Goal: Information Seeking & Learning: Learn about a topic

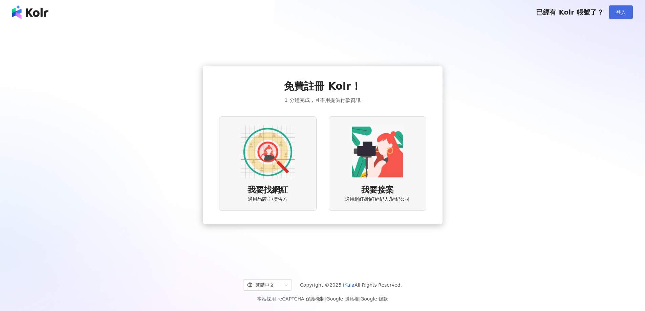
click at [625, 14] on span "登入" at bounding box center [620, 11] width 9 height 5
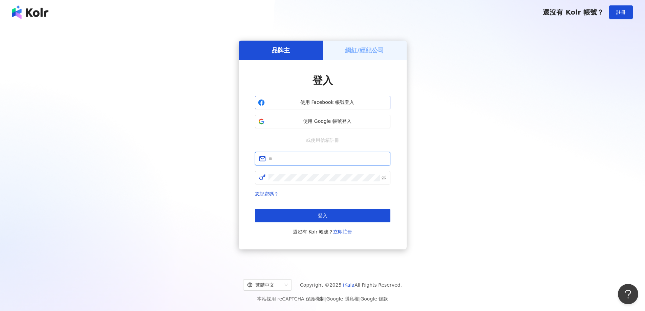
type input "**********"
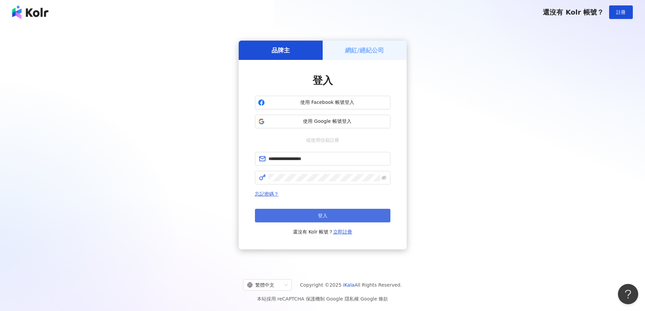
click at [325, 217] on span "登入" at bounding box center [322, 215] width 9 height 5
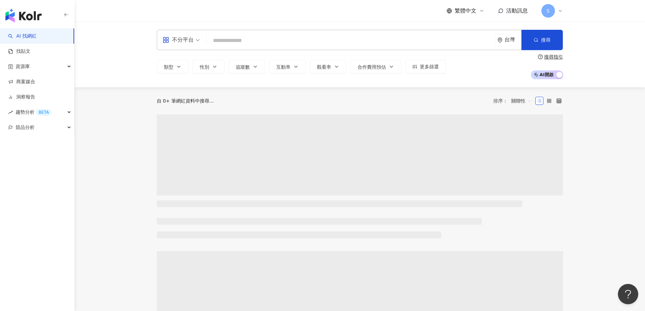
click at [235, 41] on input "search" at bounding box center [350, 40] width 282 height 13
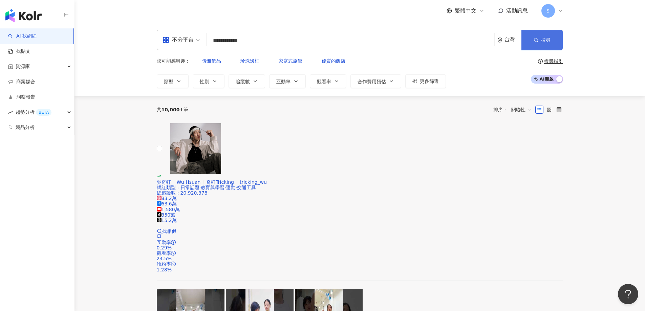
type input "**********"
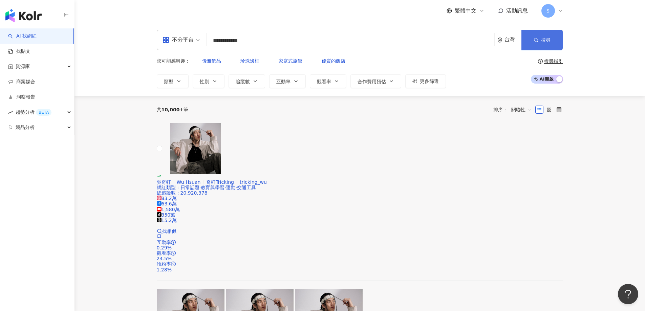
click at [549, 45] on button "搜尋" at bounding box center [541, 40] width 41 height 20
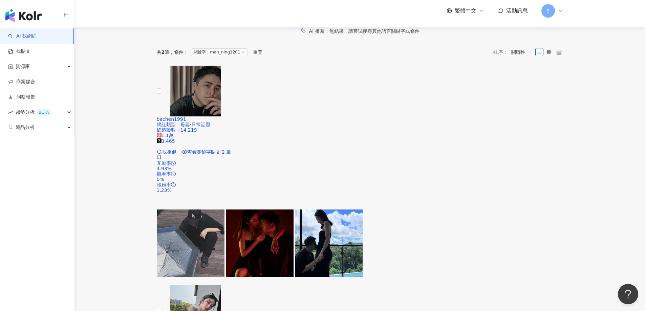
scroll to position [169, 0]
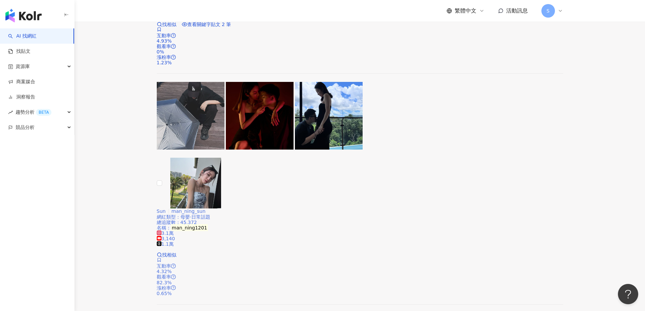
click at [216, 158] on img at bounding box center [195, 183] width 51 height 51
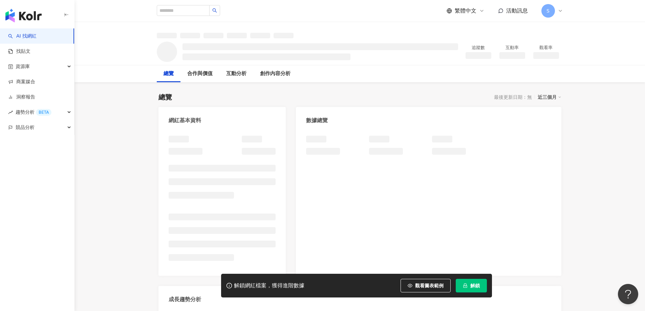
click at [468, 285] on button "解鎖" at bounding box center [470, 286] width 31 height 14
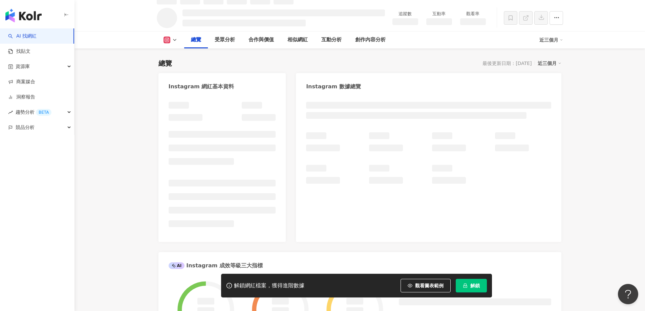
scroll to position [41, 0]
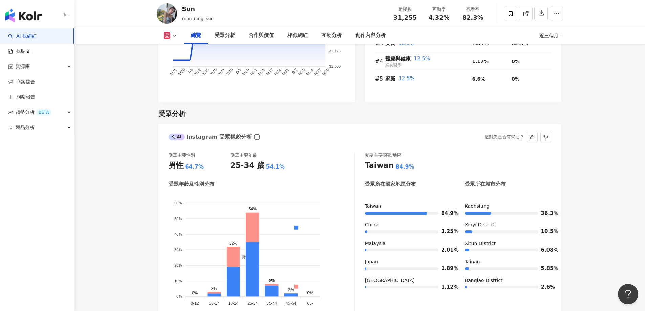
scroll to position [515, 0]
